Goal: Subscribe to service/newsletter

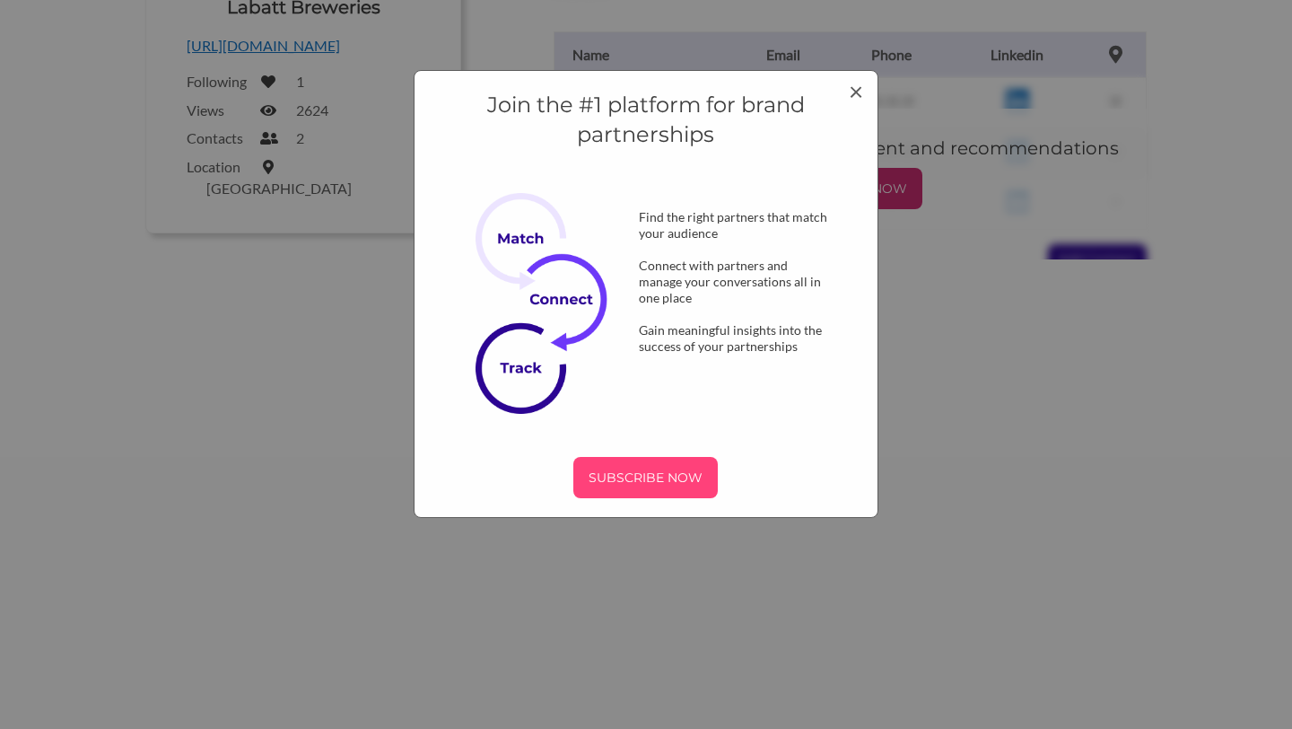
click at [648, 485] on p "SUBSCRIBE NOW" at bounding box center [646, 477] width 130 height 27
